Goal: Communication & Community: Answer question/provide support

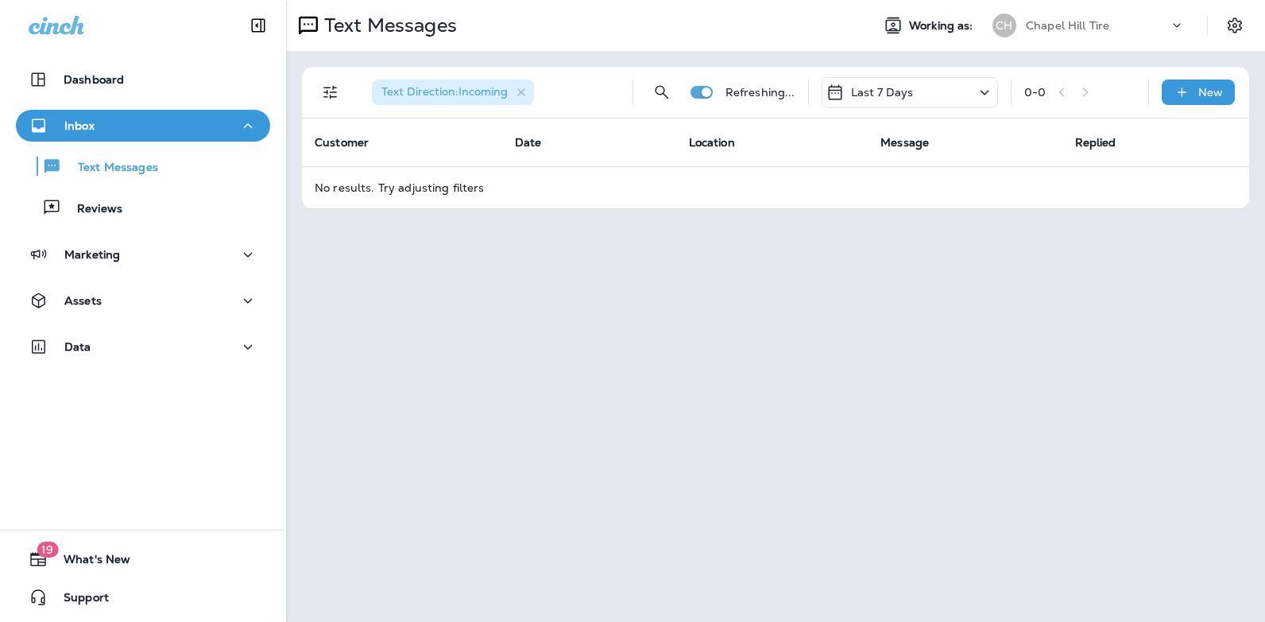
click at [985, 87] on icon at bounding box center [984, 93] width 19 height 20
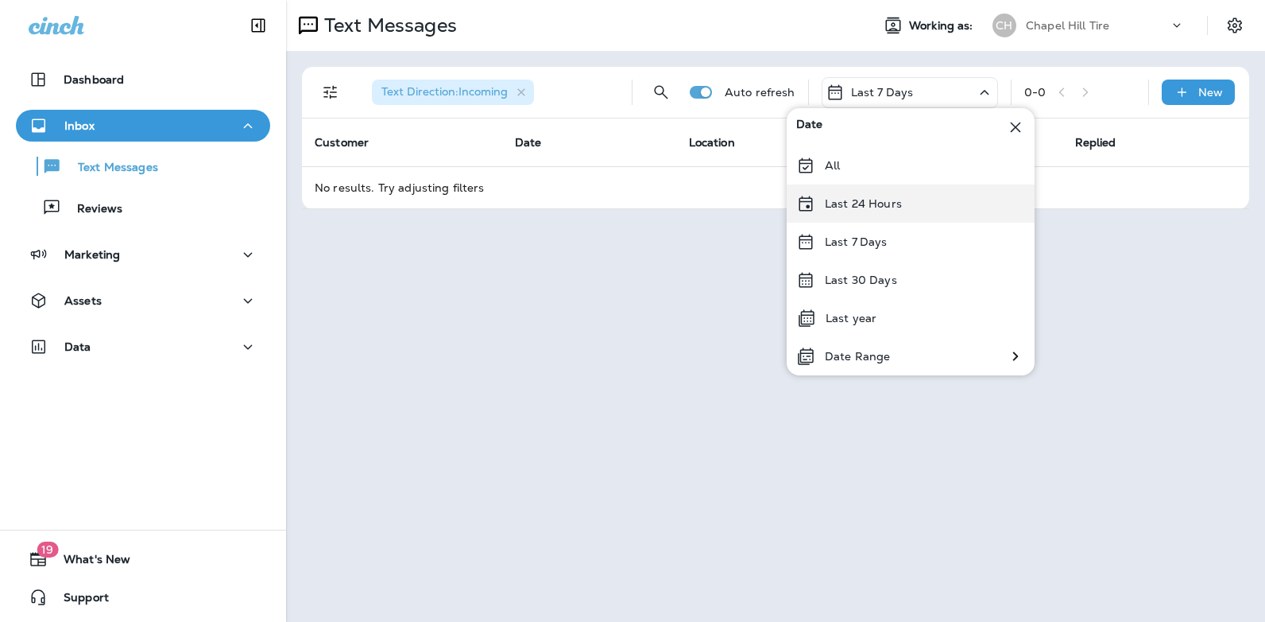
click at [910, 205] on div "Last 24 Hours" at bounding box center [911, 203] width 248 height 38
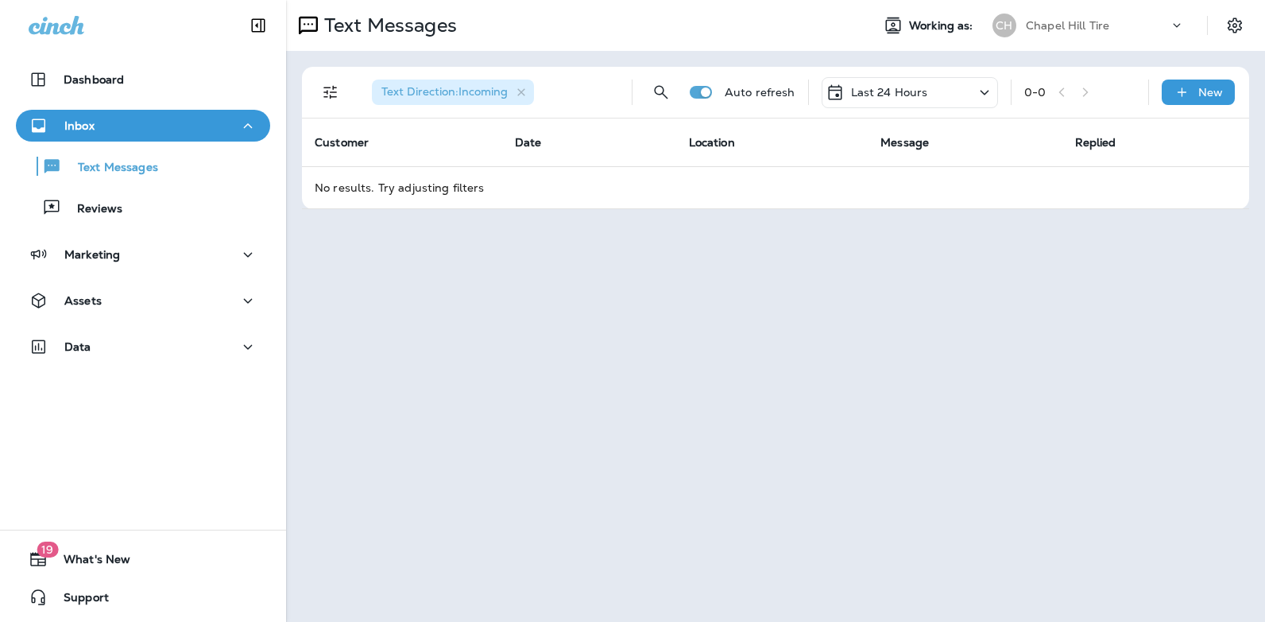
click at [986, 89] on icon at bounding box center [984, 93] width 19 height 20
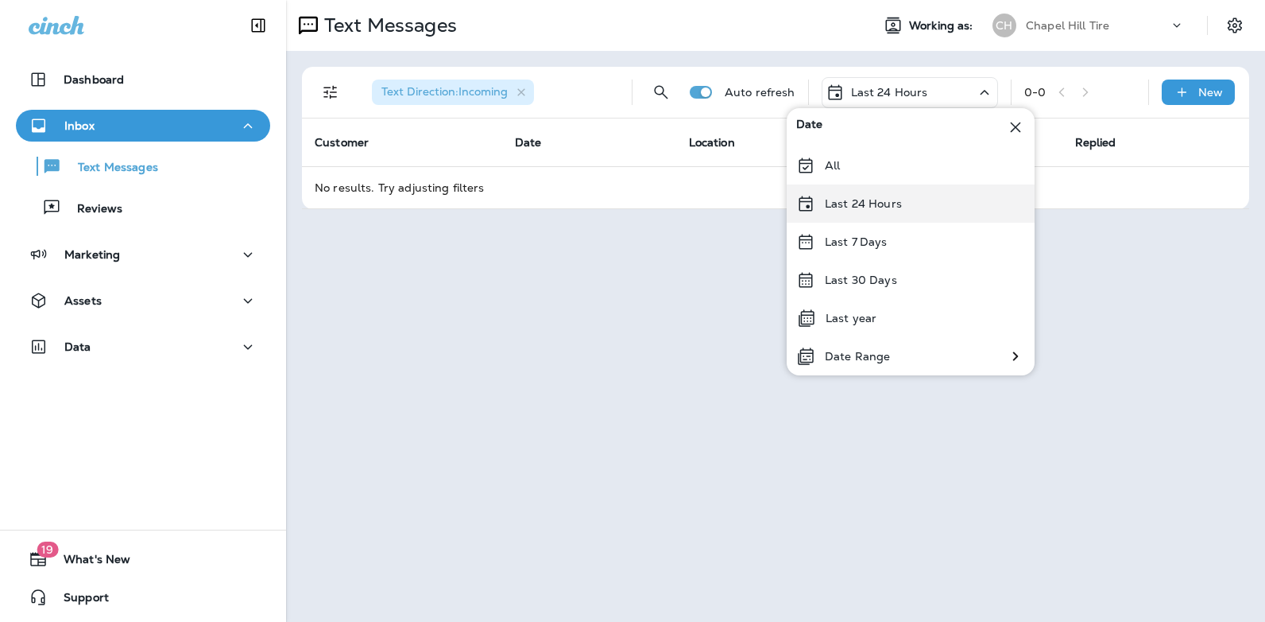
click at [900, 205] on p "Last 24 Hours" at bounding box center [863, 203] width 77 height 13
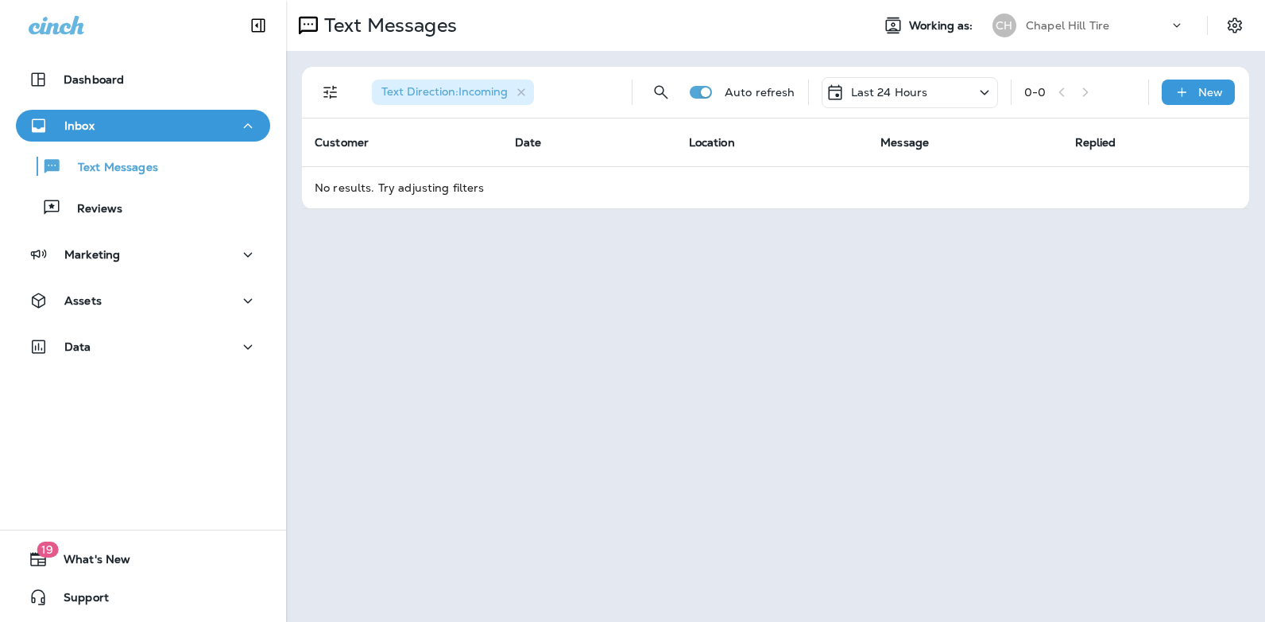
click at [986, 90] on icon at bounding box center [984, 93] width 19 height 20
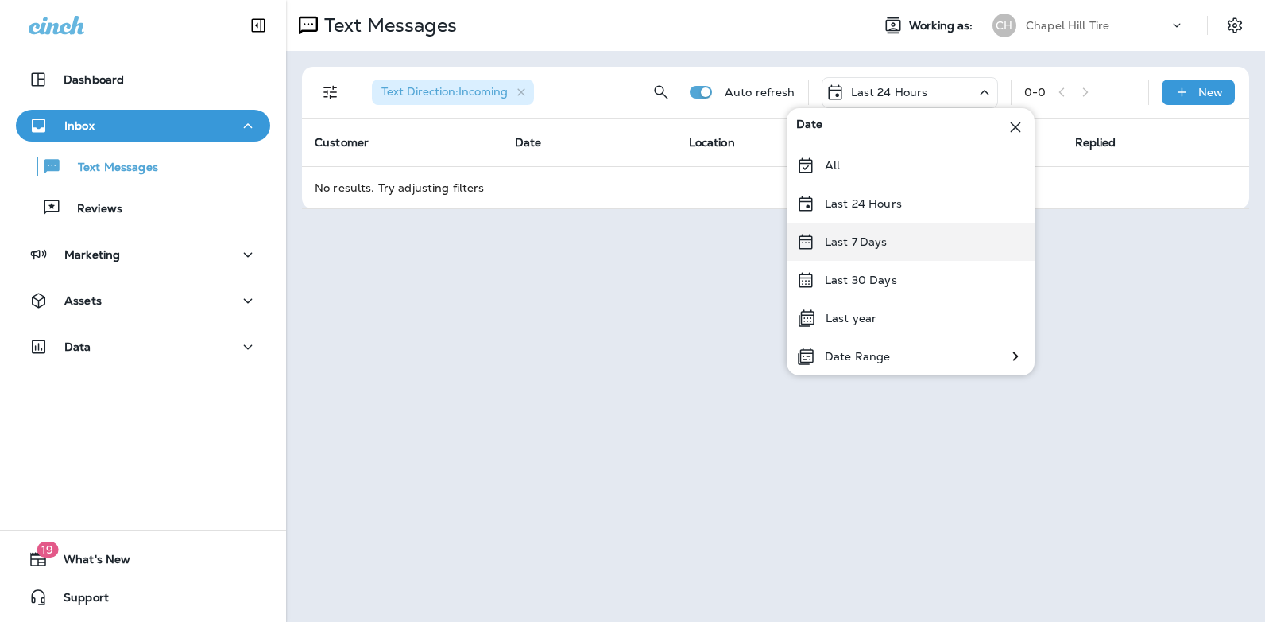
click at [908, 236] on div "Last 7 Days" at bounding box center [911, 242] width 248 height 38
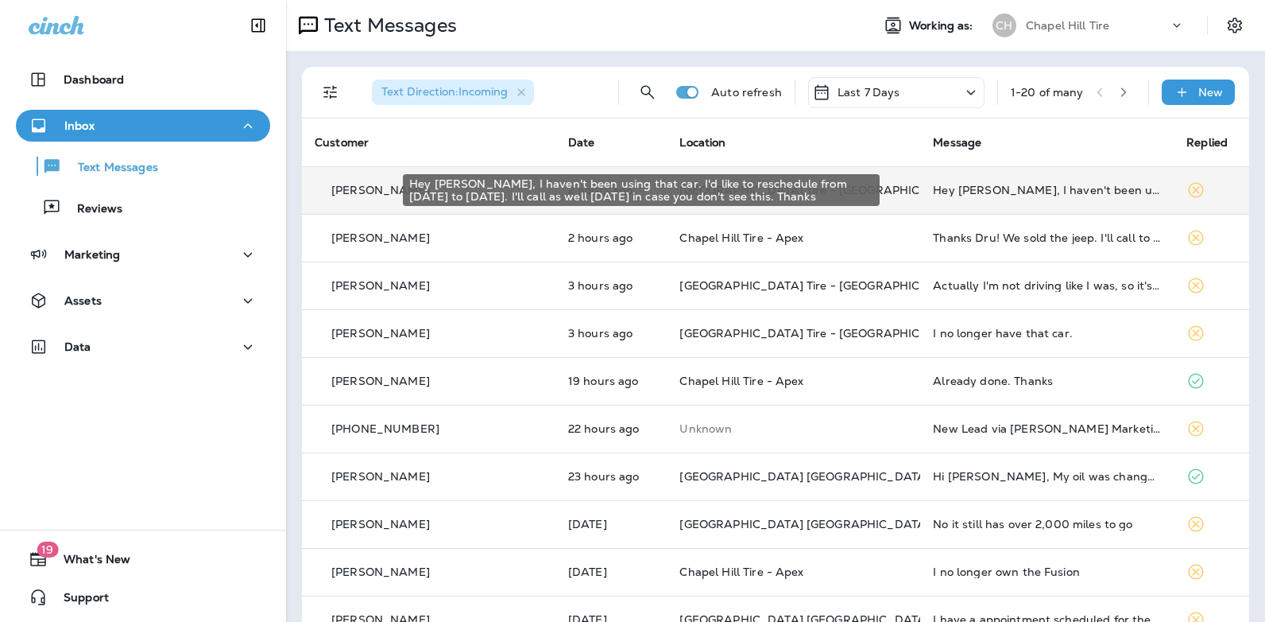
click at [951, 190] on div "Hey [PERSON_NAME], I haven't been using that car. I'd like to reschedule from […" at bounding box center [1047, 190] width 228 height 13
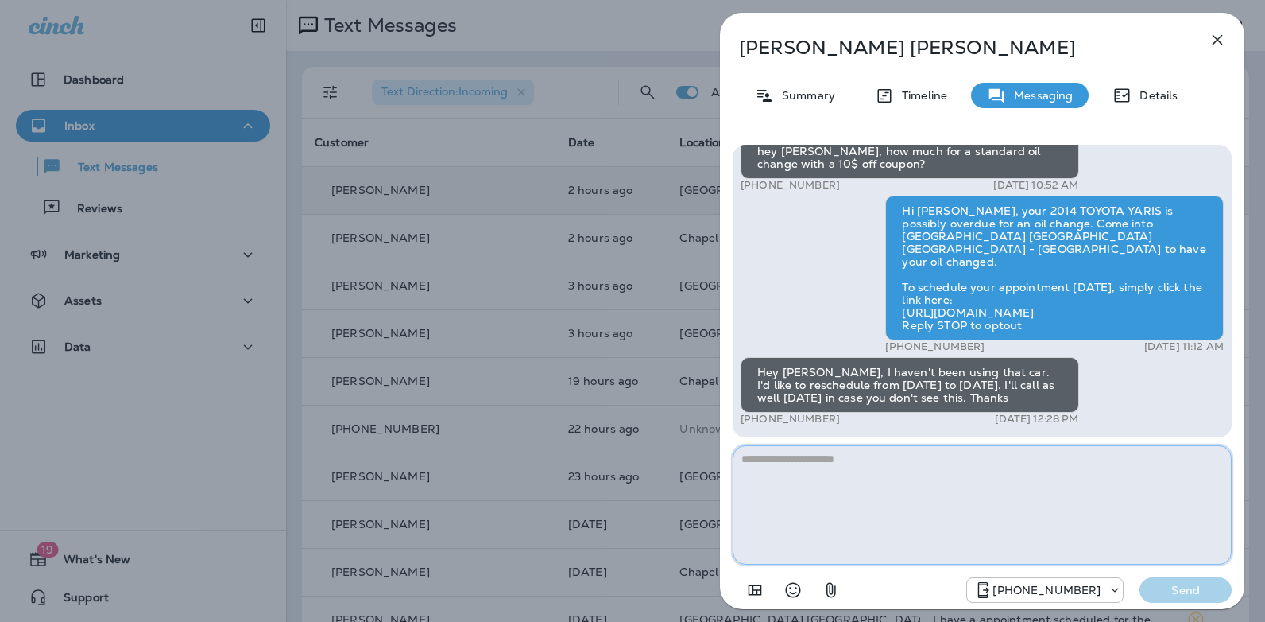
click at [817, 455] on textarea at bounding box center [982, 504] width 499 height 119
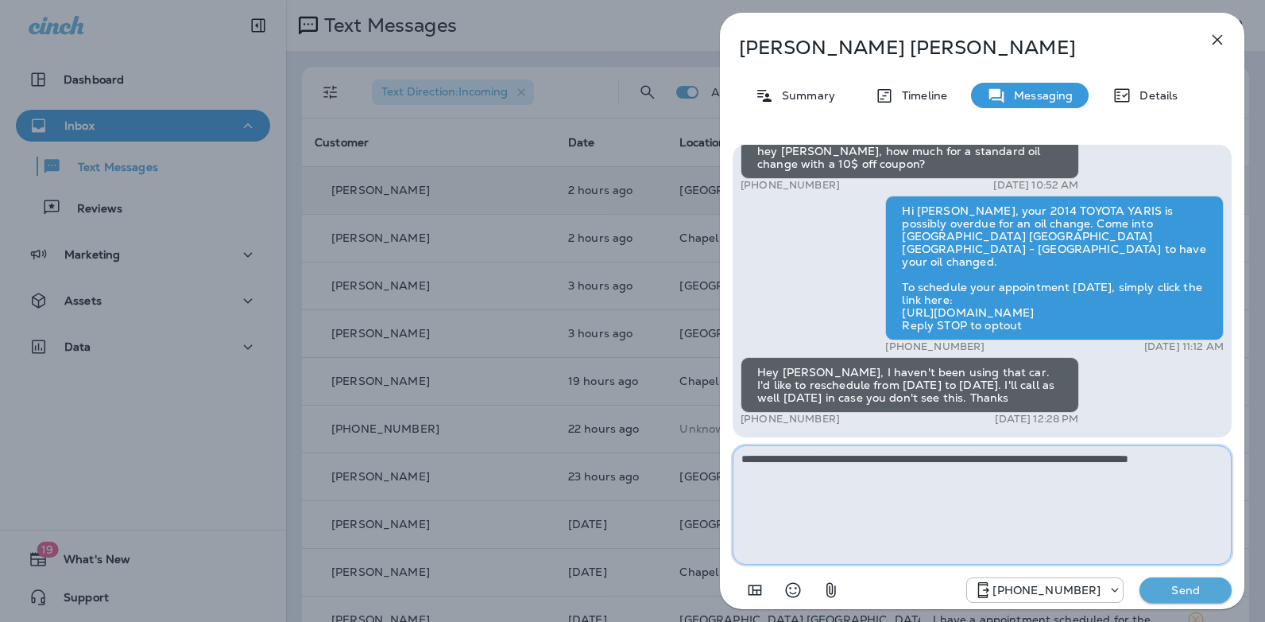
type textarea "**********"
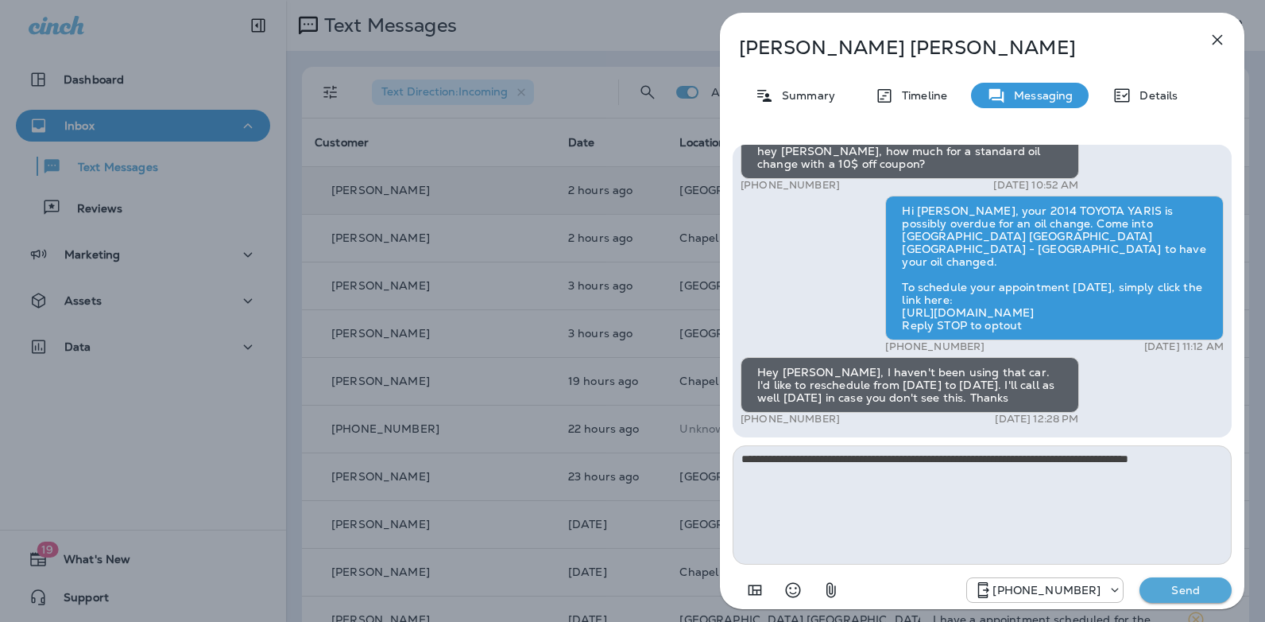
click at [1172, 588] on p "Send" at bounding box center [1186, 590] width 67 height 14
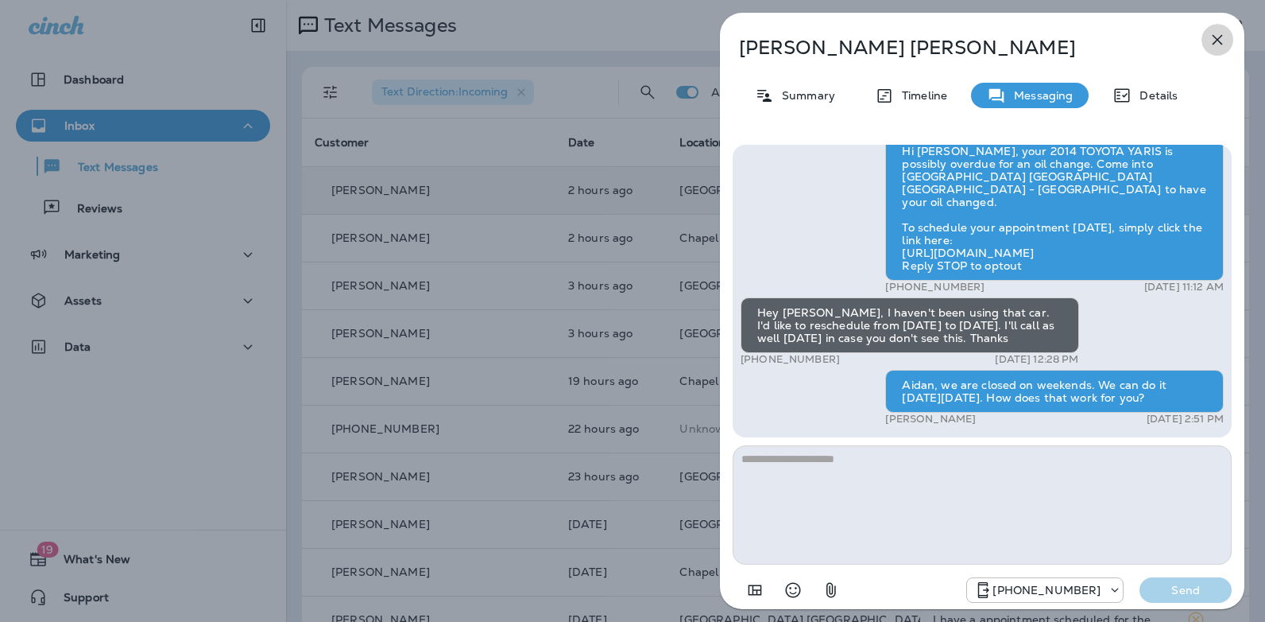
click at [1221, 39] on icon "button" at bounding box center [1217, 39] width 19 height 19
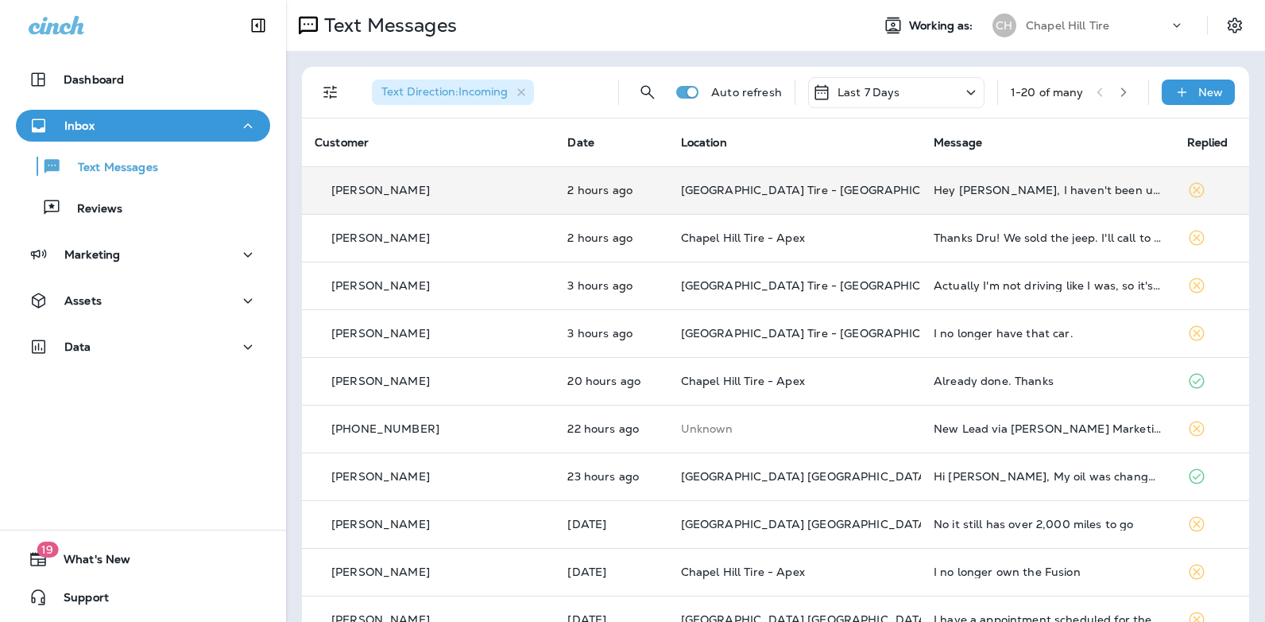
click at [962, 88] on icon at bounding box center [971, 93] width 19 height 20
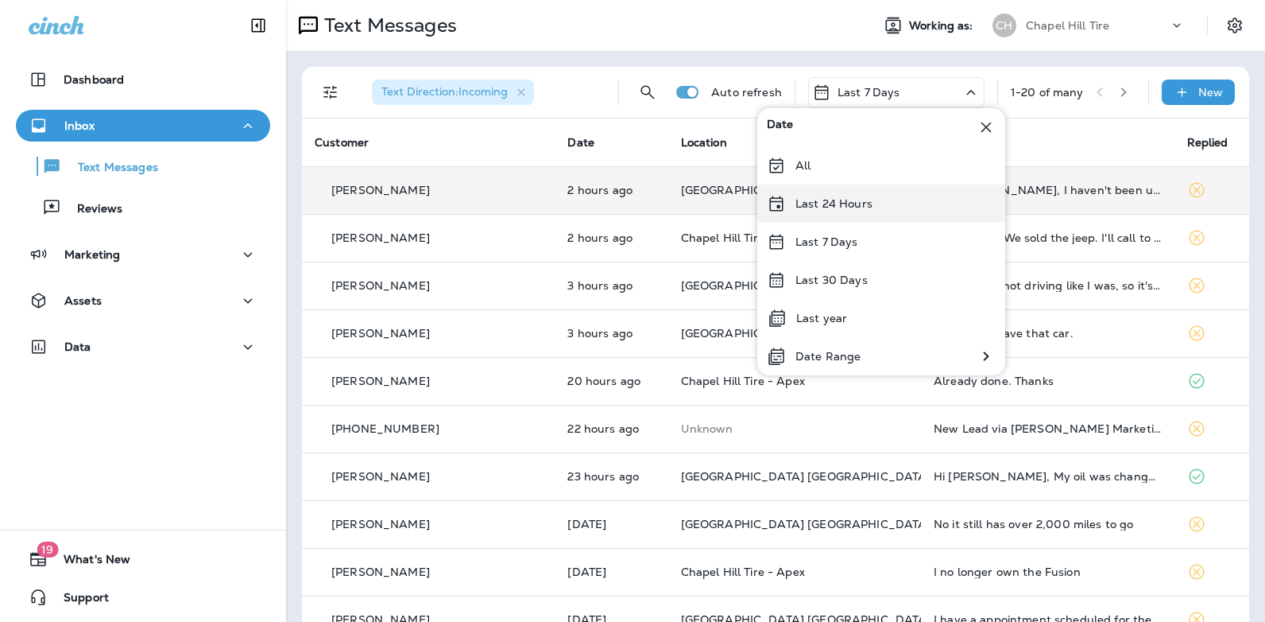
click at [883, 199] on div "Last 24 Hours" at bounding box center [881, 203] width 248 height 38
